Goal: Check status: Check status

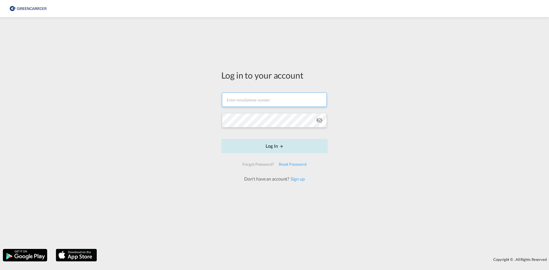
type input "[EMAIL_ADDRESS][DOMAIN_NAME]"
click at [274, 150] on button "Log In" at bounding box center [274, 146] width 106 height 14
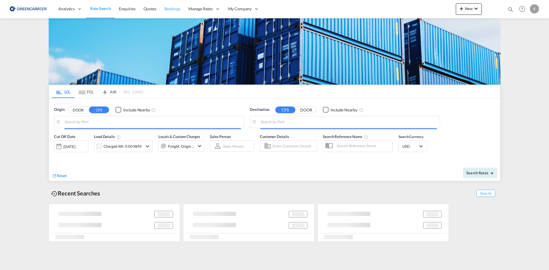
type input "DK-6760, Bæk, [GEOGRAPHIC_DATA], [GEOGRAPHIC_DATA], [GEOGRAPHIC_DATA], [GEOGRAP…"
type input "Sohar, OMSOH"
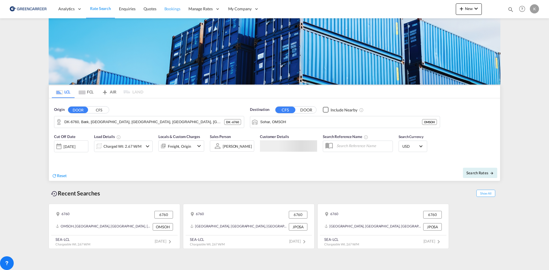
click at [174, 8] on span "Bookings" at bounding box center [172, 8] width 16 height 5
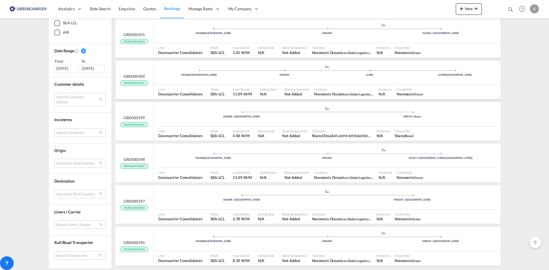
scroll to position [1066, 0]
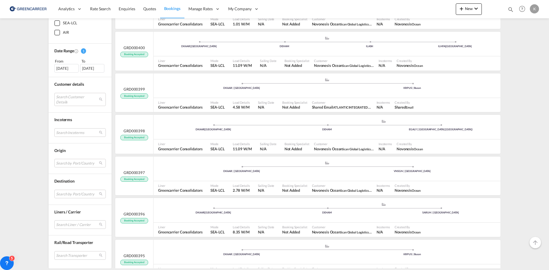
click at [73, 67] on div "[DATE]" at bounding box center [66, 68] width 24 height 9
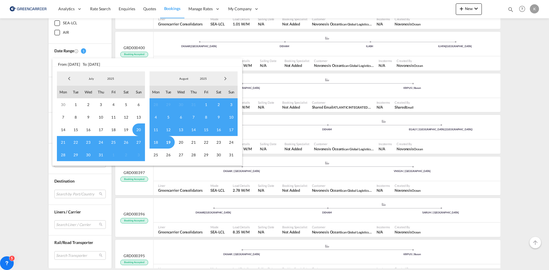
click at [71, 79] on span "Previous Month" at bounding box center [68, 78] width 11 height 11
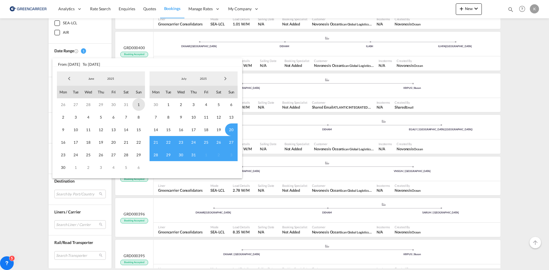
click at [140, 104] on span "1" at bounding box center [138, 104] width 13 height 13
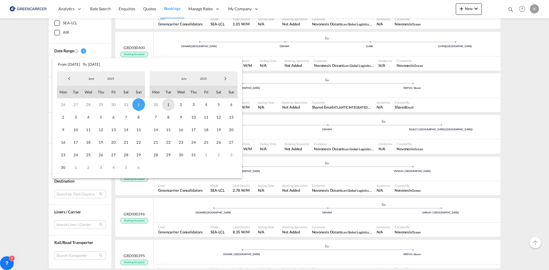
click at [169, 104] on span "1" at bounding box center [168, 104] width 13 height 13
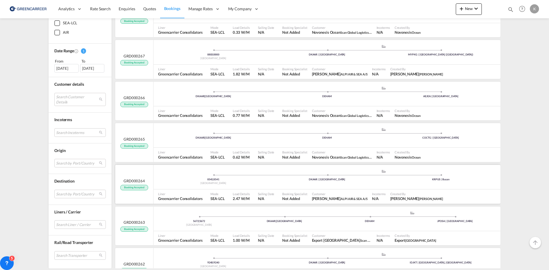
scroll to position [1752, 0]
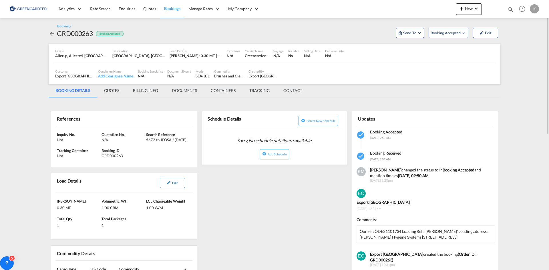
click at [176, 184] on span "Edit" at bounding box center [174, 183] width 5 height 4
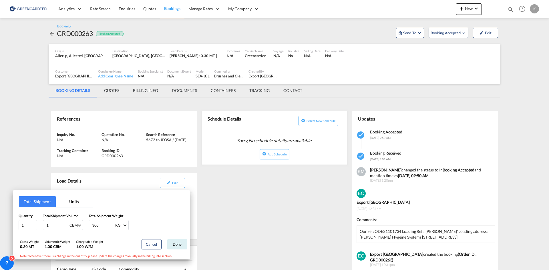
click at [261, 185] on div "Total Shipment Units Quantity 1 Total Shipment Volume 1 CBM CBM CFT Total Shipm…" at bounding box center [274, 135] width 549 height 270
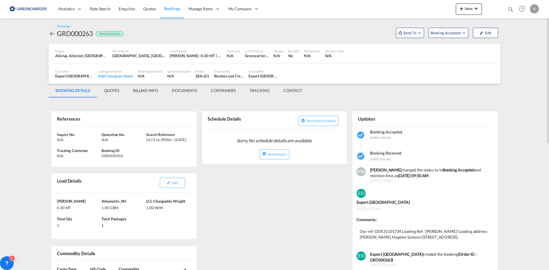
click at [53, 33] on md-icon "icon-arrow-left" at bounding box center [52, 33] width 7 height 7
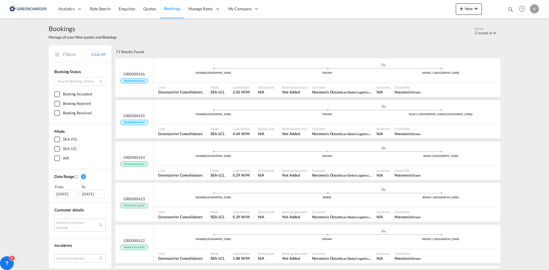
click at [230, 125] on div "Load Details 4.64 W/M" at bounding box center [242, 131] width 25 height 14
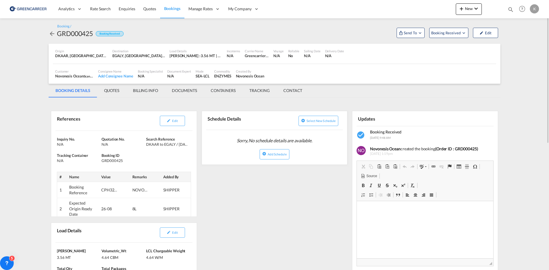
click at [53, 35] on md-icon "icon-arrow-left" at bounding box center [52, 33] width 7 height 7
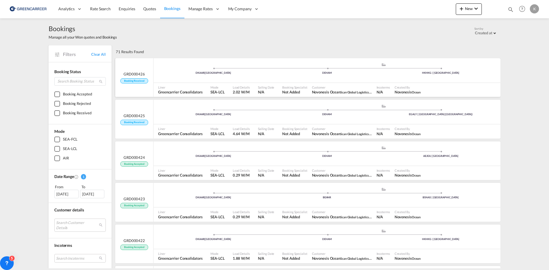
click at [260, 79] on div "DKAAR | [GEOGRAPHIC_DATA] .a{fill:#aaa8ad;} .a{fill:#aaa8ad;} DEHAM HKHKG | [GE…" at bounding box center [326, 71] width 347 height 17
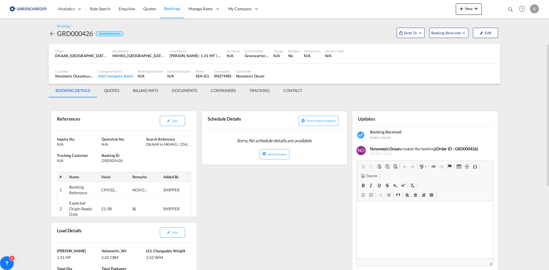
scroll to position [57, 0]
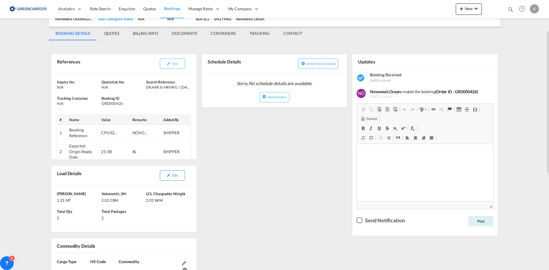
click at [179, 179] on button "Edit" at bounding box center [172, 175] width 25 height 10
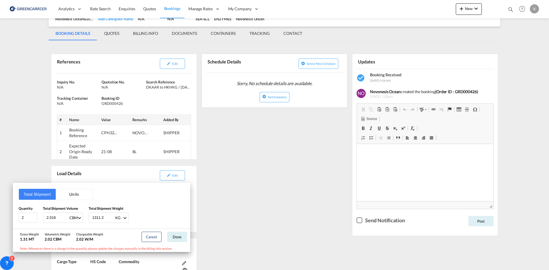
drag, startPoint x: 242, startPoint y: 143, endPoint x: 170, endPoint y: 138, distance: 72.4
click at [241, 143] on div "Total Shipment Units Quantity 2 Total Shipment Volume 2.016 CBM CBM CFT Total S…" at bounding box center [274, 135] width 549 height 270
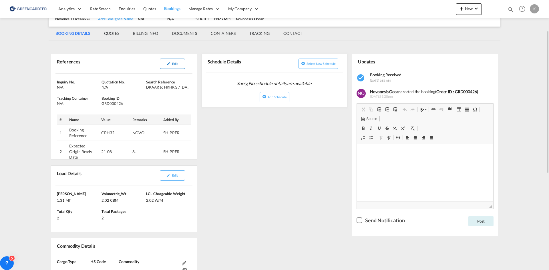
click at [179, 61] on button "Edit" at bounding box center [172, 64] width 25 height 10
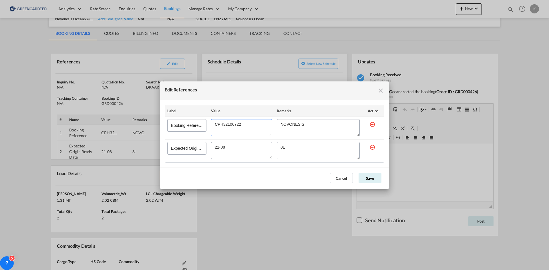
click at [235, 124] on textarea "Edit References" at bounding box center [241, 127] width 61 height 17
click at [382, 92] on md-icon "icon-close fg-AAA8AD cursor" at bounding box center [380, 90] width 7 height 7
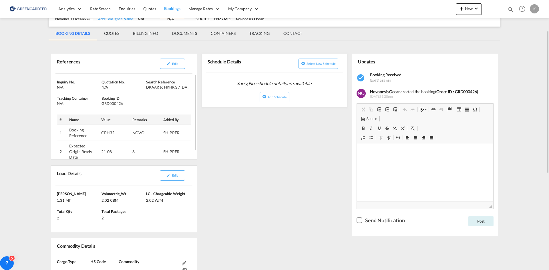
click at [101, 104] on div "GRD000426" at bounding box center [122, 103] width 43 height 5
copy div "GRD000426"
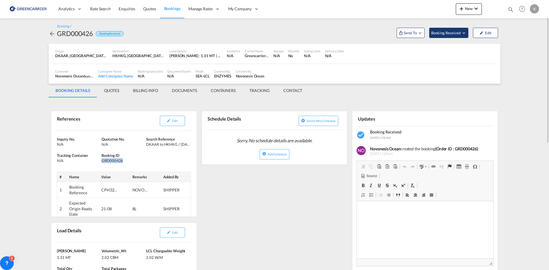
click at [451, 32] on span "Booking Received" at bounding box center [446, 33] width 30 height 6
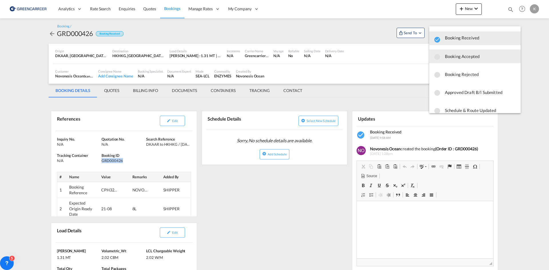
click at [447, 57] on span "Booking Accepted" at bounding box center [480, 56] width 71 height 10
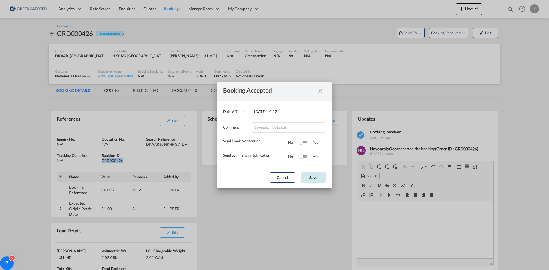
click at [317, 179] on button "Save" at bounding box center [313, 177] width 25 height 10
